Goal: Transaction & Acquisition: Obtain resource

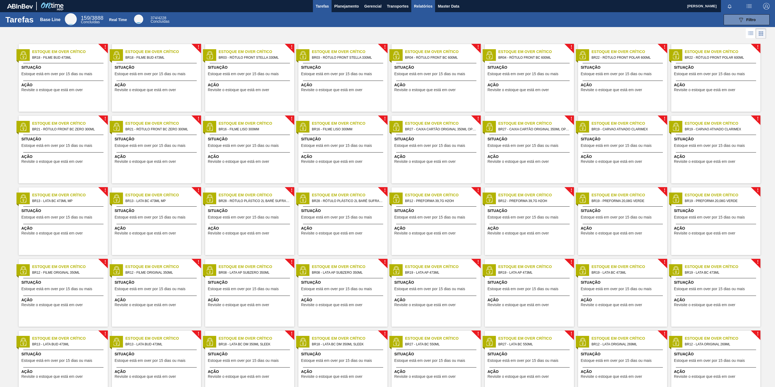
click at [415, 1] on button "Relatórios" at bounding box center [423, 6] width 24 height 12
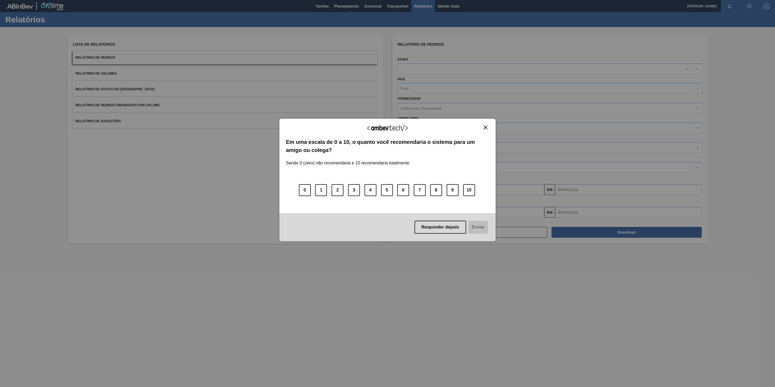
click at [486, 126] on img "Close" at bounding box center [485, 127] width 4 height 4
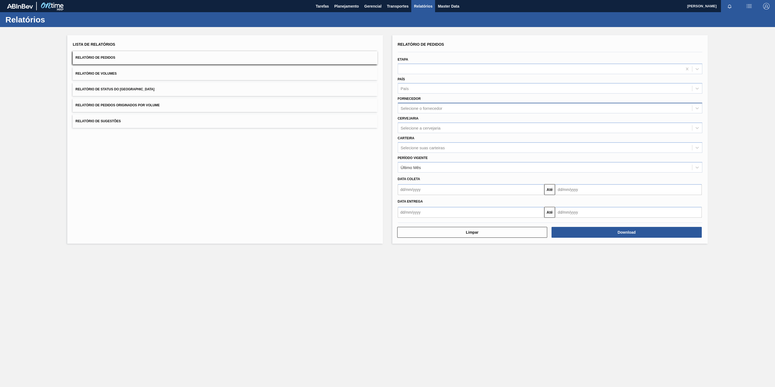
click at [421, 108] on div "Selecione o fornecedor" at bounding box center [422, 108] width 42 height 5
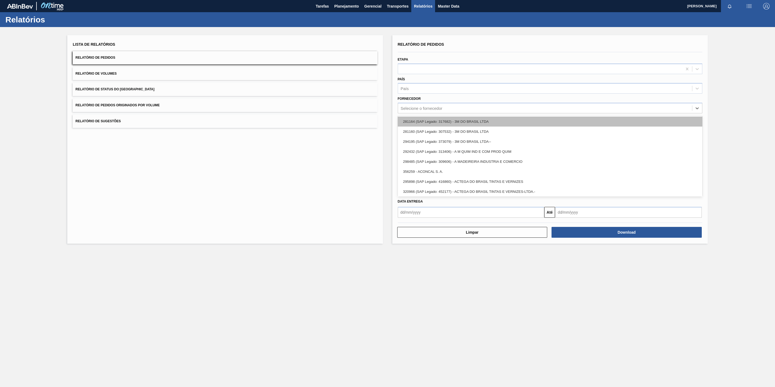
paste input "280389"
type input "280389"
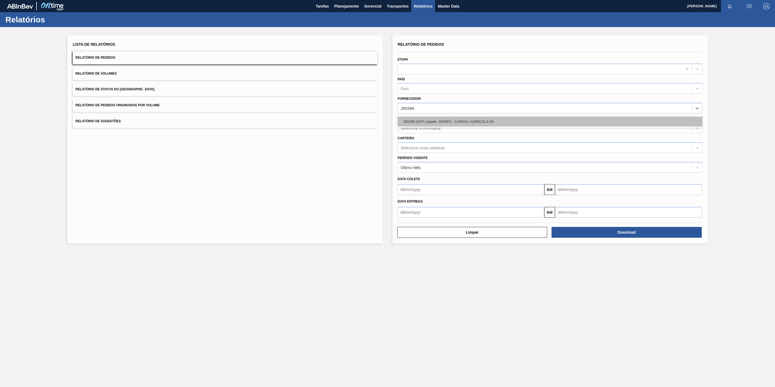
click at [429, 125] on div "280389 (SAP Legado: 302997) - CARGILL AGRICOLA SA" at bounding box center [550, 121] width 304 height 10
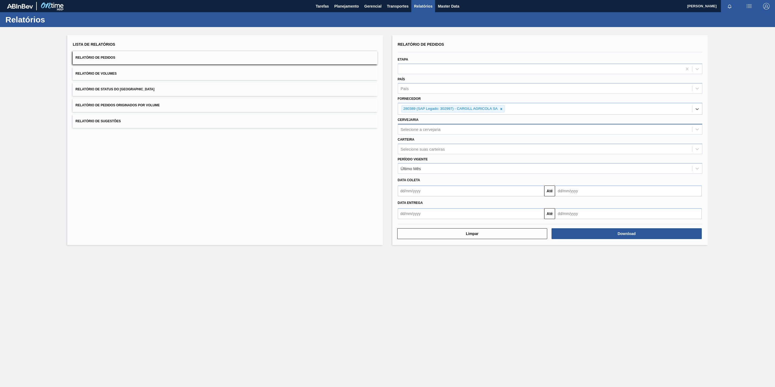
click at [416, 130] on div "Selecione a cervejaria" at bounding box center [421, 129] width 40 height 5
paste input "BR26"
type input "BR26"
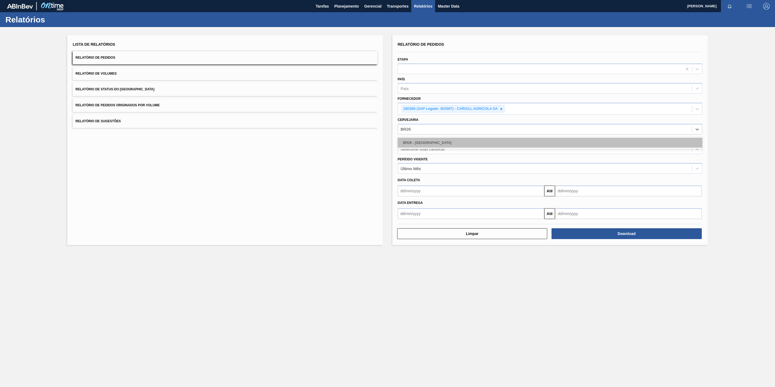
click at [428, 145] on div "BR26 - [GEOGRAPHIC_DATA]" at bounding box center [550, 142] width 304 height 10
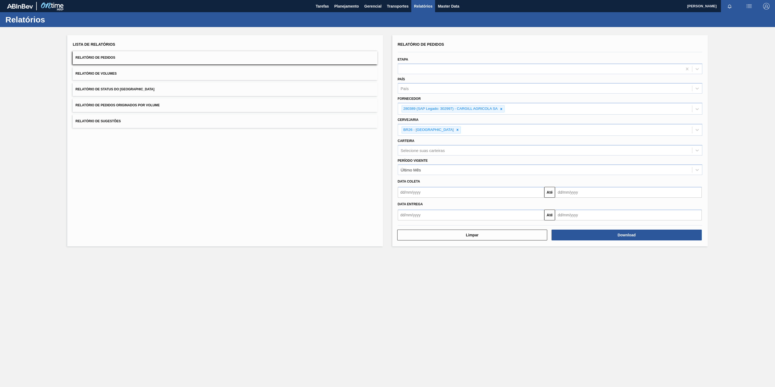
click at [617, 241] on div "Relatório de Pedidos Etapa País País Fornecedor 280389 (SAP Legado: 302997) - C…" at bounding box center [549, 140] width 315 height 211
click at [624, 235] on button "Download" at bounding box center [626, 234] width 150 height 11
click at [150, 303] on main "Tarefas Planejamento Gerencial Transportes Relatórios Master Data [PERSON_NAME]…" at bounding box center [387, 193] width 775 height 387
click at [645, 239] on button "Download" at bounding box center [626, 234] width 150 height 11
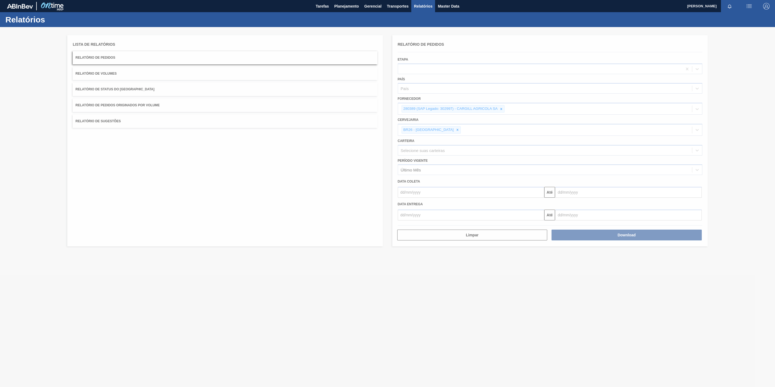
click at [405, 211] on div at bounding box center [387, 207] width 775 height 360
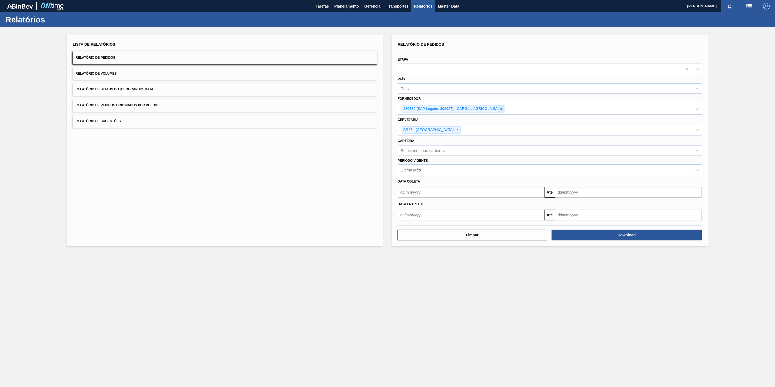
click at [502, 110] on div at bounding box center [501, 108] width 6 height 7
paste input "292065"
type input "292065"
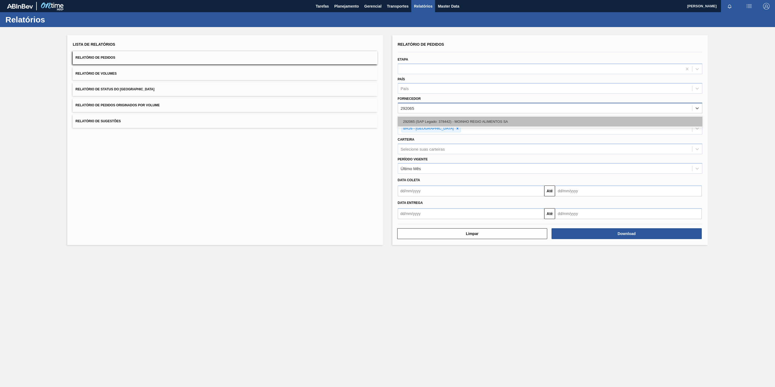
click at [457, 122] on div "292065 (SAP Legado: 378442) - MOINHO REGIO ALIMENTOS SA" at bounding box center [550, 121] width 304 height 10
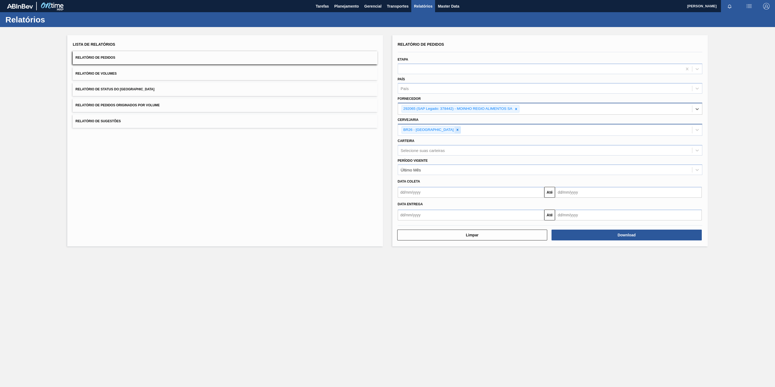
click at [455, 129] on icon at bounding box center [457, 130] width 4 height 4
paste input "BR28"
type input "BR28"
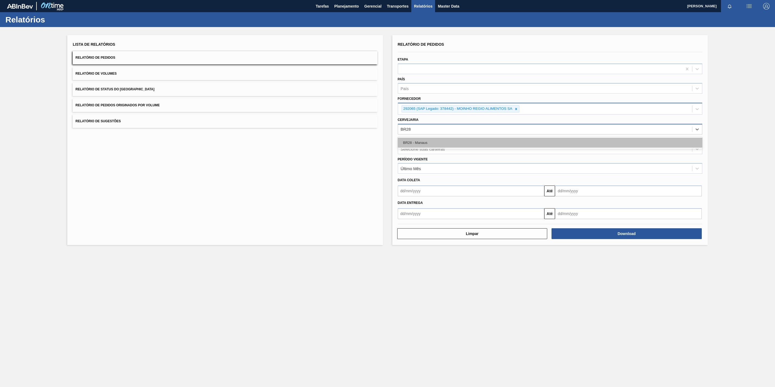
click at [450, 139] on div "BR28 - Manaus" at bounding box center [550, 142] width 304 height 10
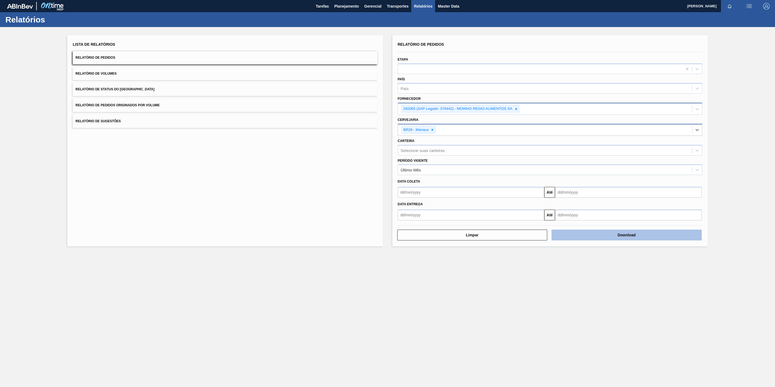
click at [576, 234] on button "Download" at bounding box center [626, 234] width 150 height 11
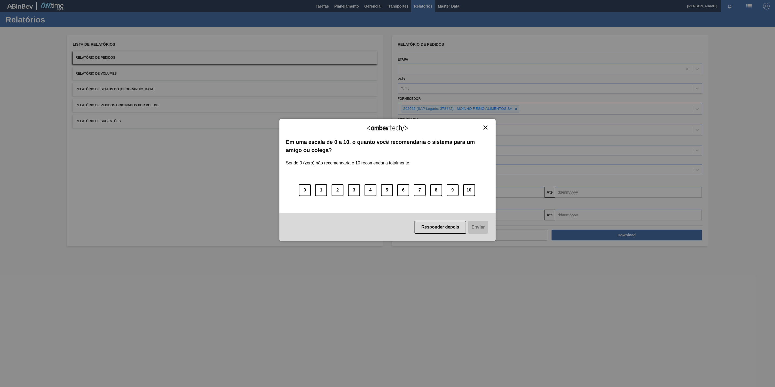
click at [484, 130] on div "Agradecemos seu feedback!" at bounding box center [387, 131] width 203 height 13
click at [488, 127] on button "Close" at bounding box center [485, 127] width 7 height 5
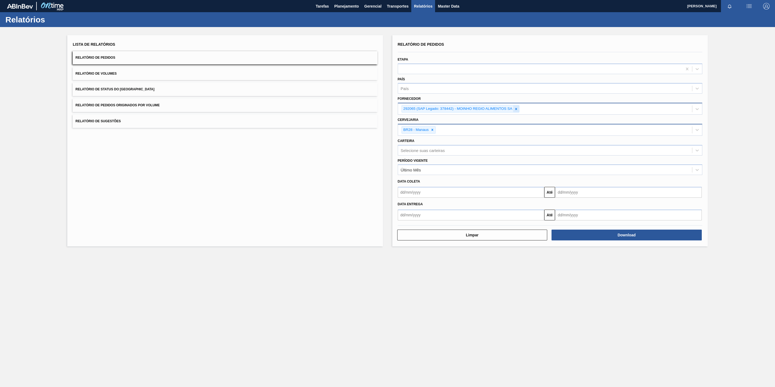
click at [518, 108] on icon at bounding box center [516, 109] width 4 height 4
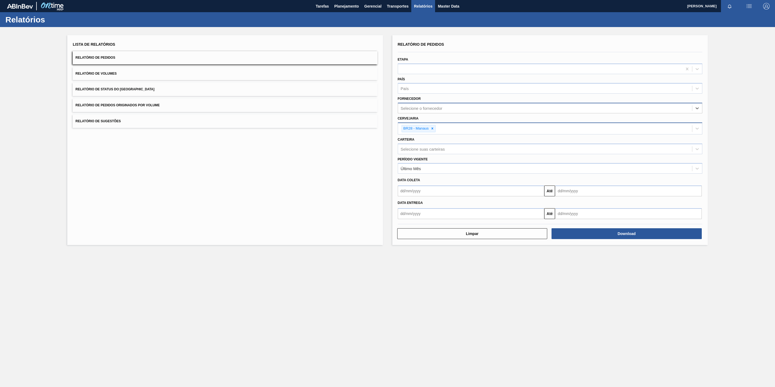
paste input "289877"
type input "289877"
click at [474, 123] on div "289877 (SAP Legado: 311017) - BALL EMBALAGENS LTDA" at bounding box center [550, 121] width 304 height 10
click at [432, 131] on icon at bounding box center [432, 130] width 4 height 4
paste input "BR23"
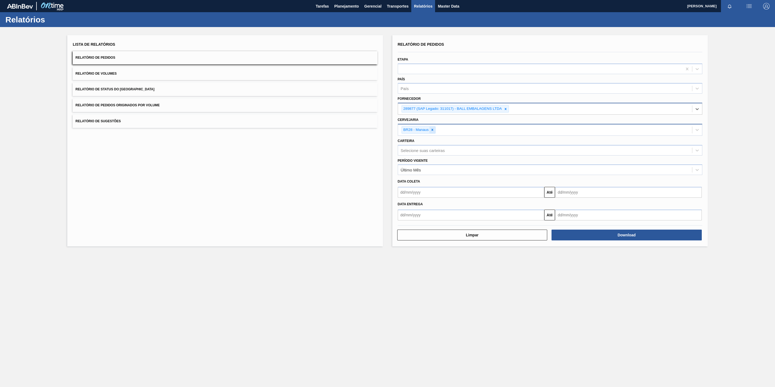
type input "BR23"
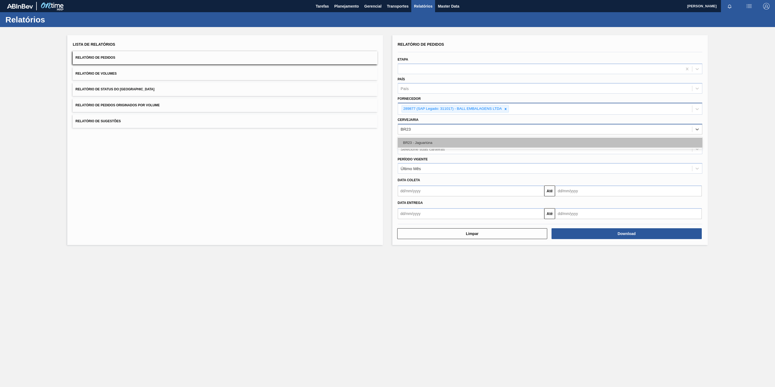
click at [427, 139] on div "BR23 - Jaguariúna" at bounding box center [550, 142] width 304 height 10
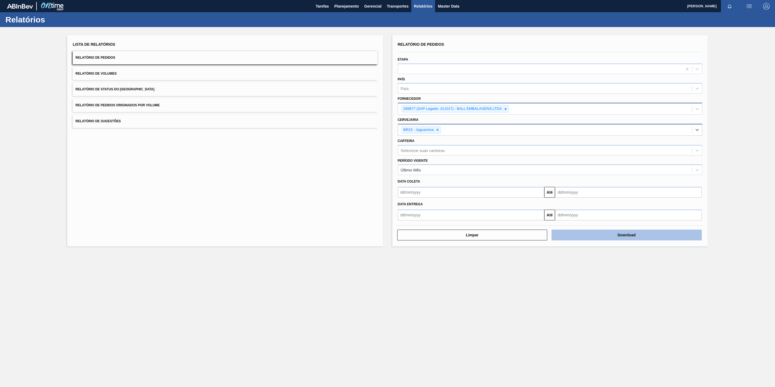
click at [558, 236] on button "Download" at bounding box center [626, 234] width 150 height 11
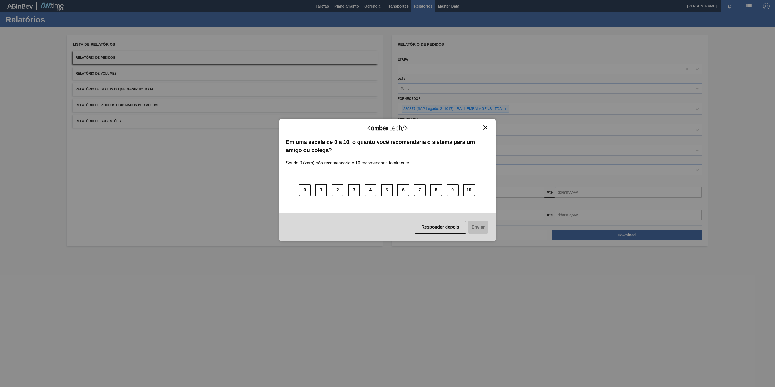
click at [483, 129] on img "Close" at bounding box center [485, 127] width 4 height 4
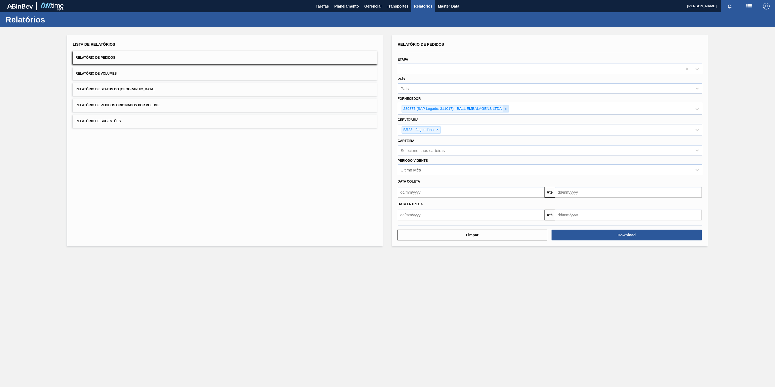
click at [506, 110] on icon at bounding box center [506, 109] width 4 height 4
paste input "280304"
type input "280304"
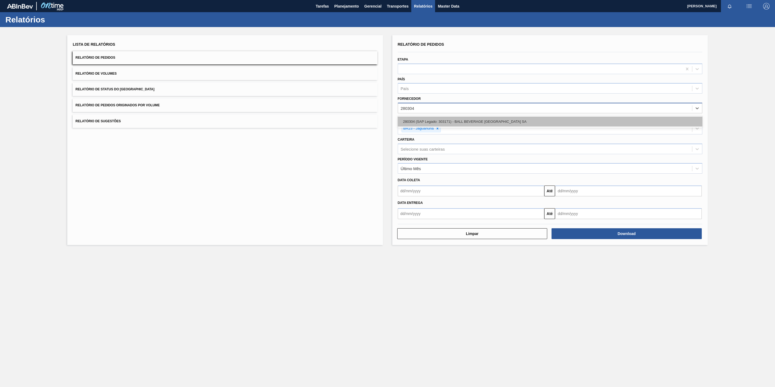
click at [471, 118] on div "280304 (SAP Legado: 303171) - BALL BEVERAGE [GEOGRAPHIC_DATA] SA" at bounding box center [550, 121] width 304 height 10
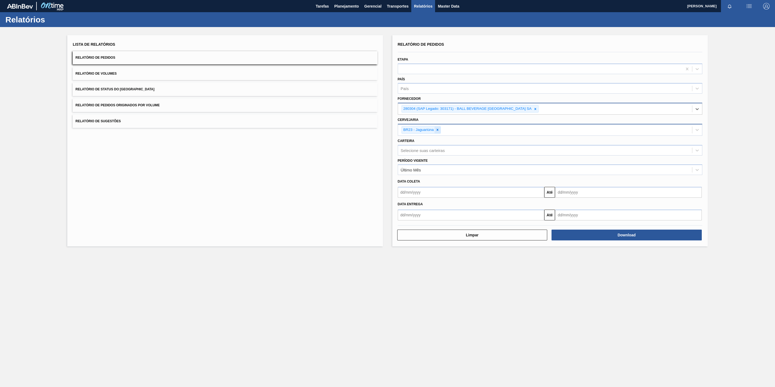
click at [438, 130] on icon at bounding box center [438, 130] width 2 height 2
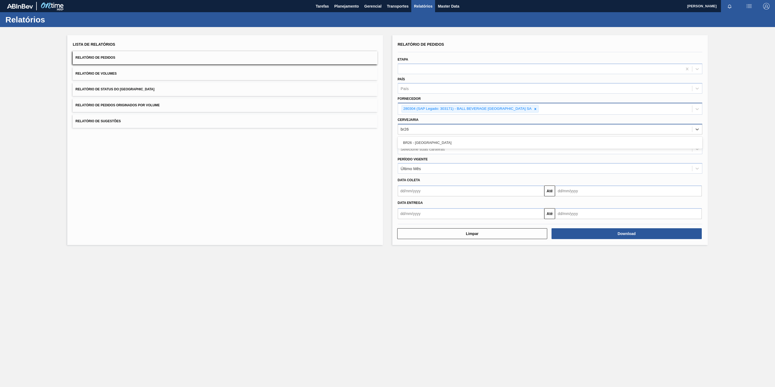
type input "br26"
click at [441, 136] on div "Carteira Selecione suas carteiras" at bounding box center [550, 145] width 304 height 18
click at [447, 125] on div "Selecione a cervejaria" at bounding box center [545, 129] width 294 height 8
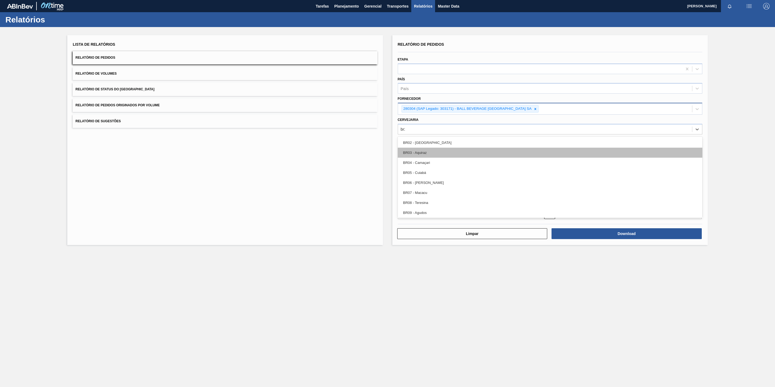
type input "br26"
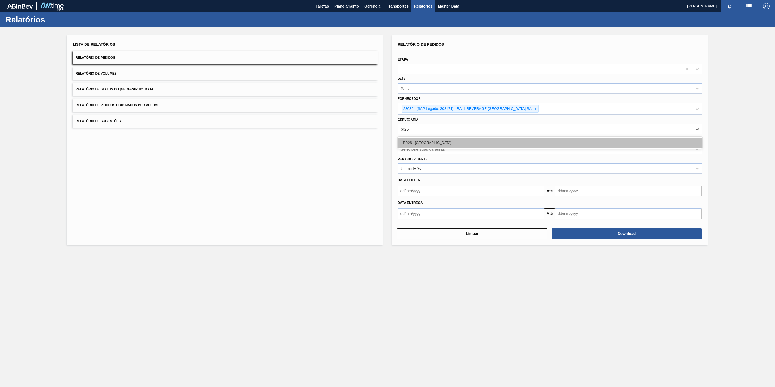
click at [461, 147] on div "BR26 - [GEOGRAPHIC_DATA]" at bounding box center [550, 142] width 304 height 10
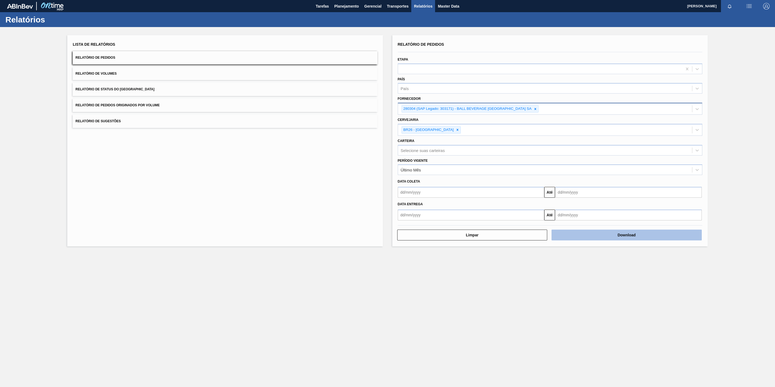
click at [627, 240] on button "Download" at bounding box center [626, 234] width 150 height 11
drag, startPoint x: 521, startPoint y: 337, endPoint x: 515, endPoint y: 313, distance: 25.2
click at [521, 337] on main "Tarefas Planejamento Gerencial Transportes Relatórios Master Data [PERSON_NAME]…" at bounding box center [387, 193] width 775 height 387
